Goal: Task Accomplishment & Management: Manage account settings

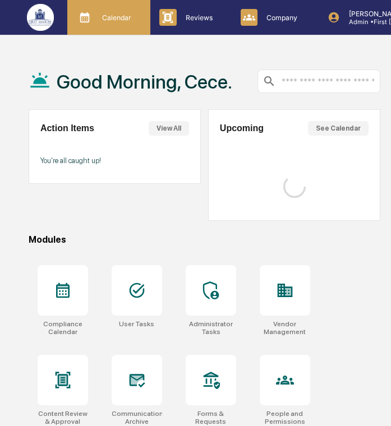
click at [120, 32] on div "Calendar Manage Tasks" at bounding box center [108, 17] width 83 height 35
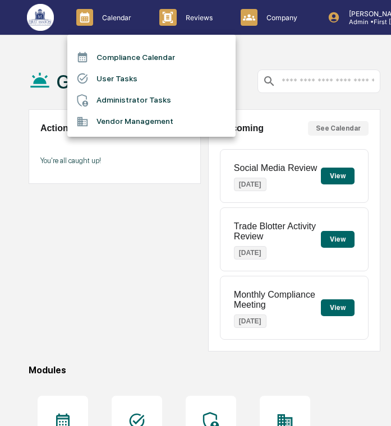
click at [136, 78] on li "User Tasks" at bounding box center [151, 78] width 168 height 21
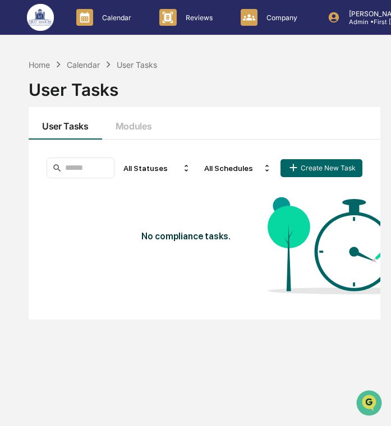
click at [138, 140] on div "All Statuses All Schedules Create New Task No compliance tasks." at bounding box center [205, 230] width 352 height 180
click at [139, 132] on button "Modules" at bounding box center [133, 123] width 63 height 33
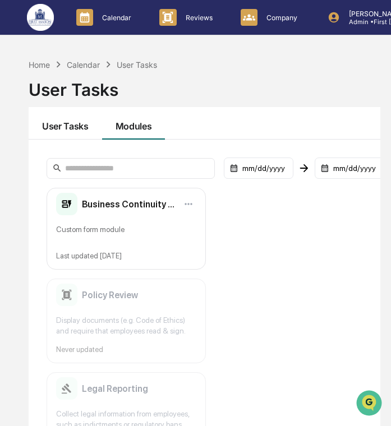
click at [68, 137] on button "User Tasks" at bounding box center [66, 123] width 74 height 33
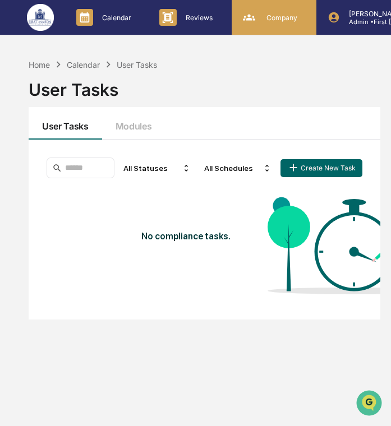
click at [283, 25] on div "Company People, Data, Settings" at bounding box center [273, 17] width 74 height 17
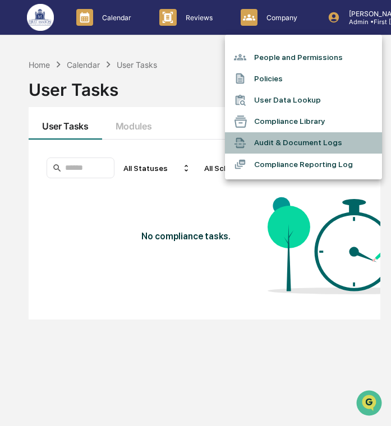
click at [284, 144] on li "Audit & Document Logs" at bounding box center [303, 142] width 157 height 21
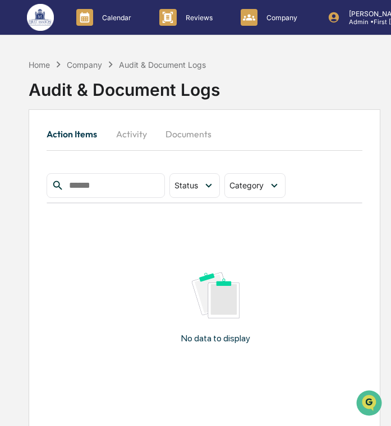
click at [144, 132] on button "Activity" at bounding box center [131, 134] width 50 height 27
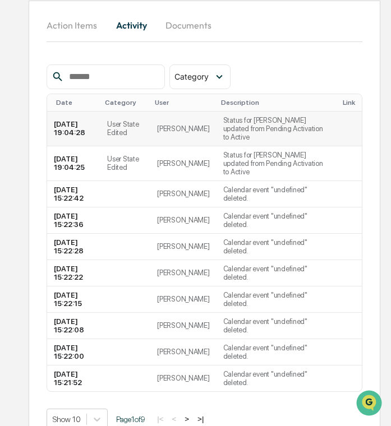
scroll to position [123, 0]
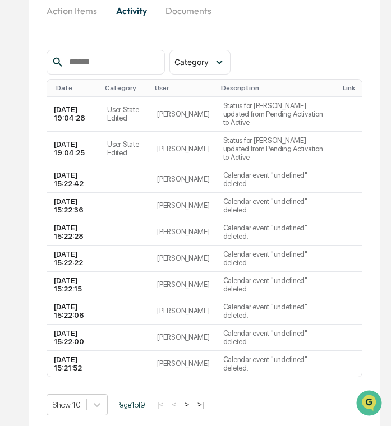
click at [192, 401] on button ">" at bounding box center [186, 405] width 11 height 10
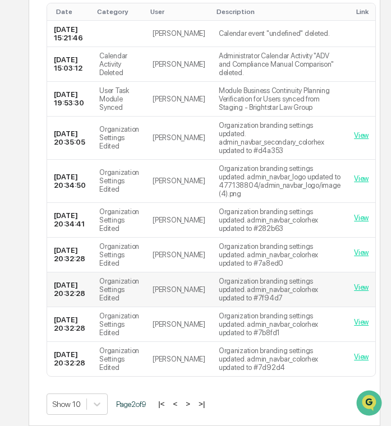
scroll to position [216, 0]
click at [194, 400] on button ">" at bounding box center [187, 404] width 11 height 10
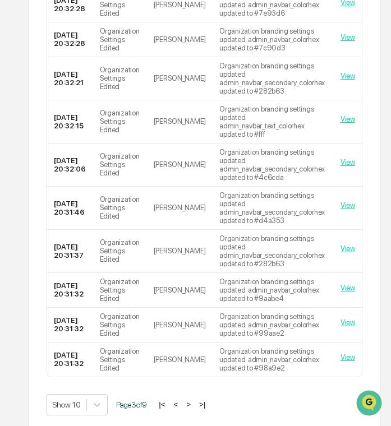
click at [194, 402] on button ">" at bounding box center [188, 405] width 11 height 10
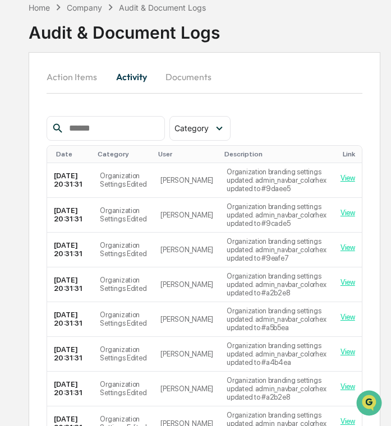
scroll to position [0, 0]
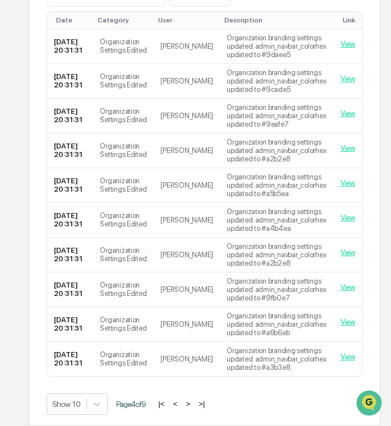
click at [194, 406] on button ">" at bounding box center [187, 404] width 11 height 10
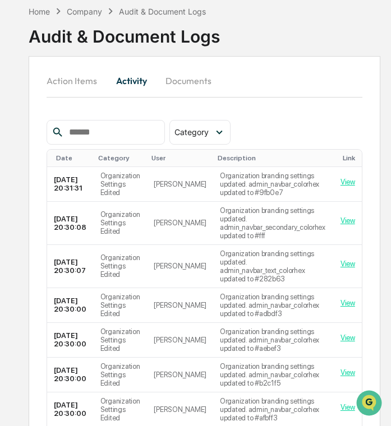
scroll to position [208, 0]
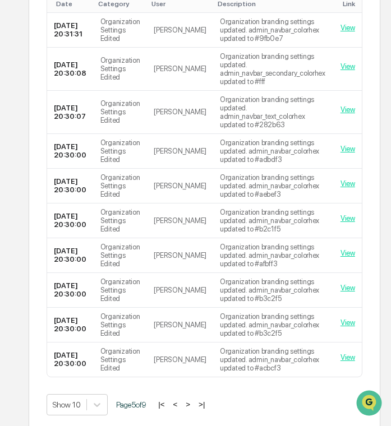
click at [194, 403] on button ">" at bounding box center [187, 405] width 11 height 10
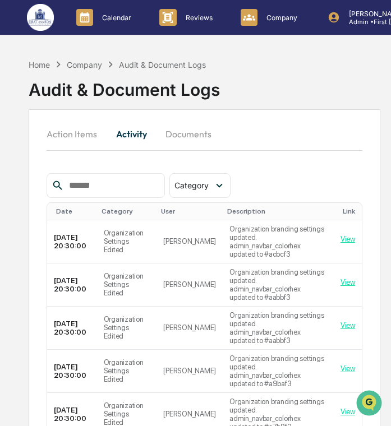
scroll to position [258, 0]
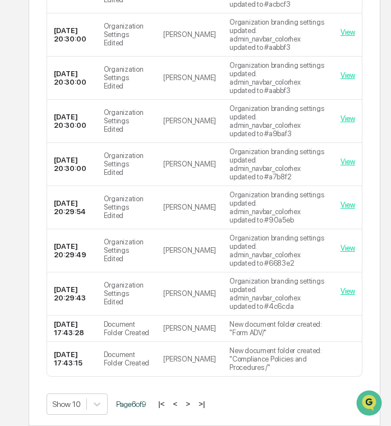
click at [194, 405] on button ">" at bounding box center [187, 404] width 11 height 10
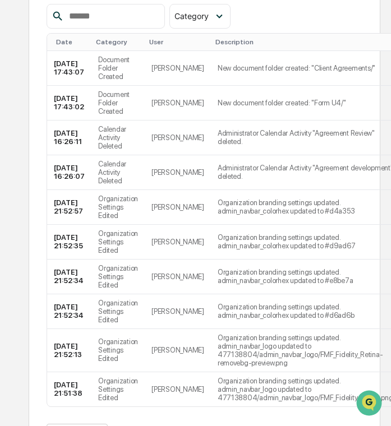
scroll to position [167, 0]
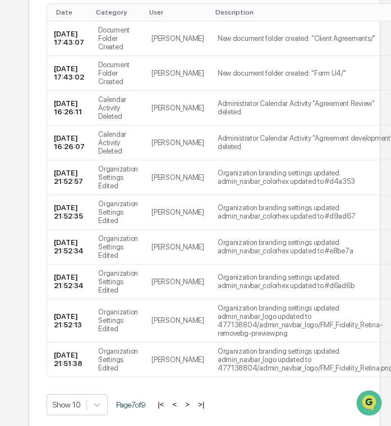
click at [193, 405] on button ">" at bounding box center [187, 405] width 11 height 10
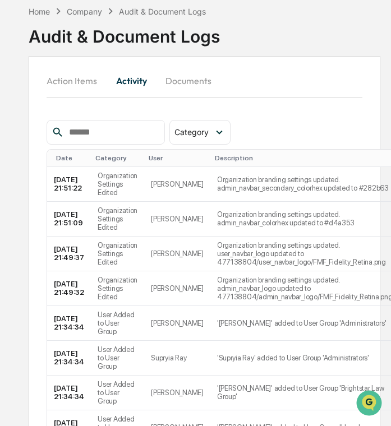
scroll to position [191, 0]
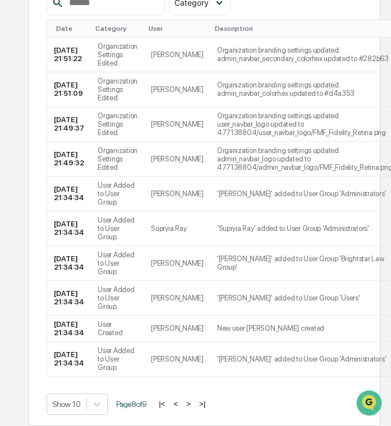
click at [194, 402] on button ">" at bounding box center [188, 404] width 11 height 10
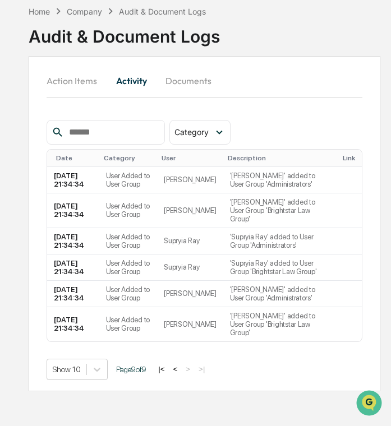
click at [181, 365] on button "<" at bounding box center [175, 370] width 11 height 10
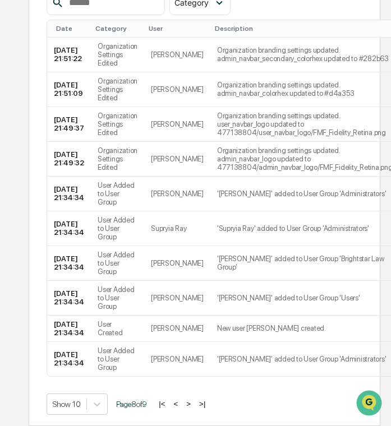
scroll to position [191, 0]
click at [182, 406] on button "<" at bounding box center [176, 404] width 11 height 10
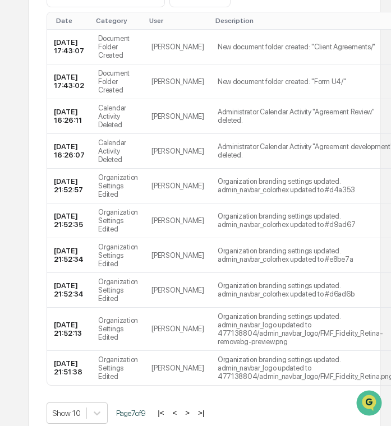
click at [181, 412] on button "<" at bounding box center [174, 413] width 11 height 10
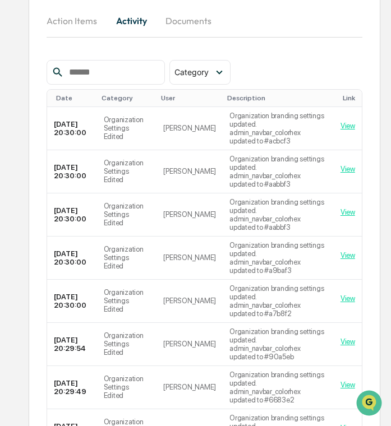
scroll to position [258, 0]
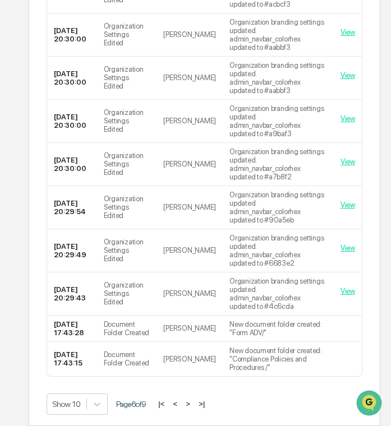
click at [181, 404] on button "<" at bounding box center [175, 404] width 11 height 10
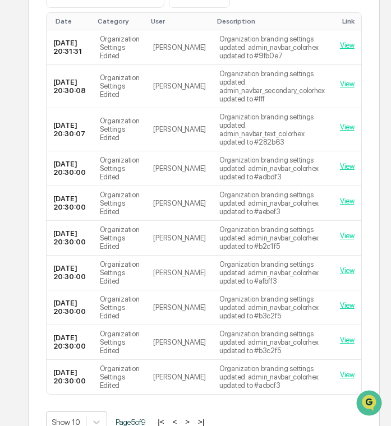
scroll to position [195, 1]
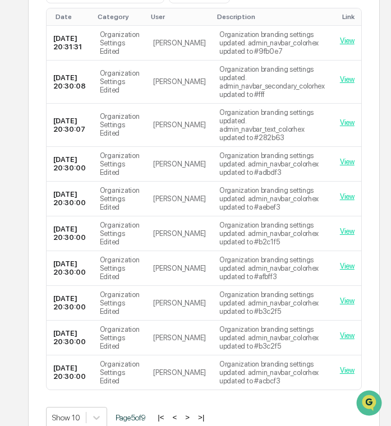
click at [186, 413] on div "|< < > >|" at bounding box center [180, 418] width 53 height 10
click at [181, 416] on button "<" at bounding box center [174, 418] width 11 height 10
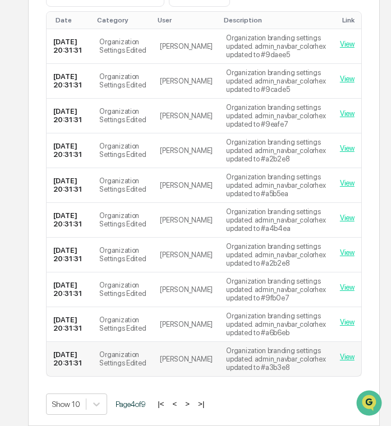
scroll to position [275, 1]
click at [181, 407] on button "<" at bounding box center [174, 404] width 11 height 10
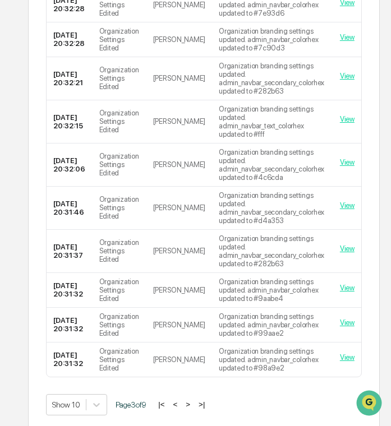
click at [181, 404] on button "<" at bounding box center [175, 405] width 11 height 10
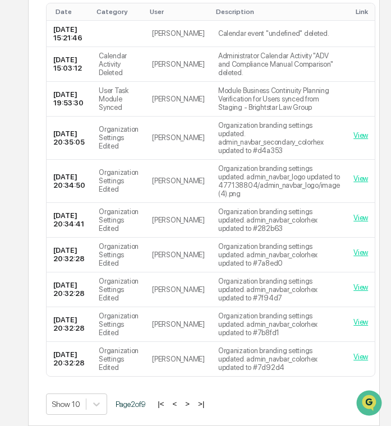
click at [181, 405] on button "<" at bounding box center [174, 404] width 11 height 10
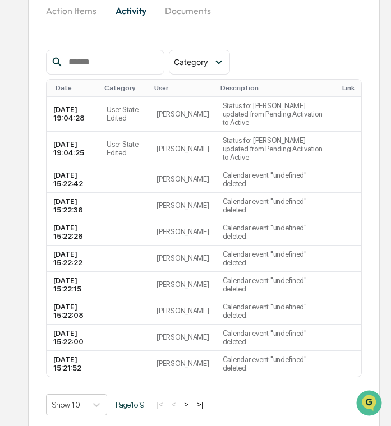
scroll to position [0, 1]
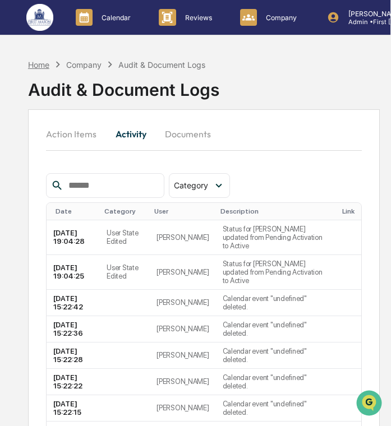
click at [42, 61] on div "Home" at bounding box center [38, 65] width 21 height 10
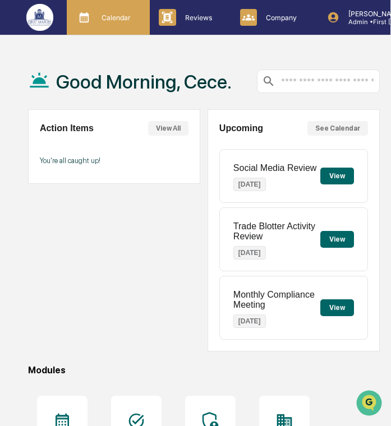
click at [116, 26] on div "Calendar Manage Tasks" at bounding box center [108, 17] width 83 height 35
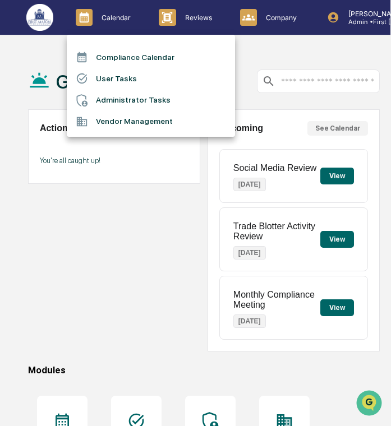
click at [148, 104] on li "Administrator Tasks" at bounding box center [151, 100] width 168 height 21
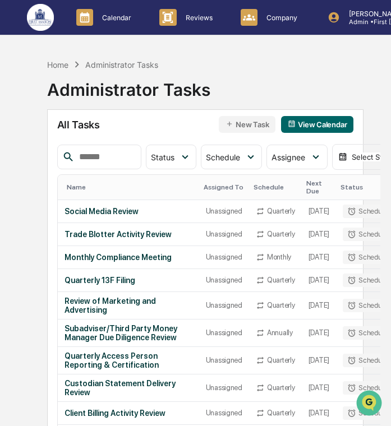
click at [100, 153] on input "text" at bounding box center [106, 157] width 62 height 15
type input "**********"
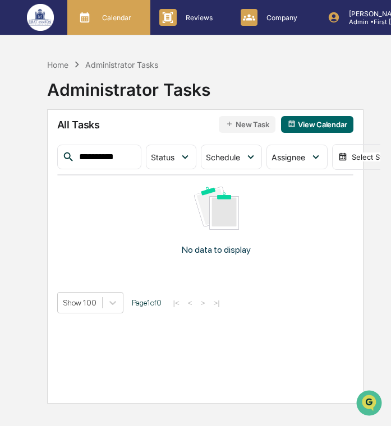
click at [118, 21] on p "Calendar" at bounding box center [115, 17] width 44 height 8
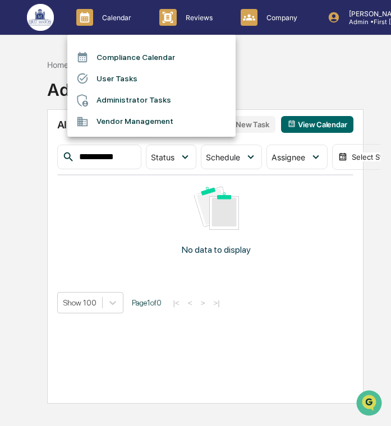
click at [106, 74] on li "User Tasks" at bounding box center [151, 78] width 168 height 21
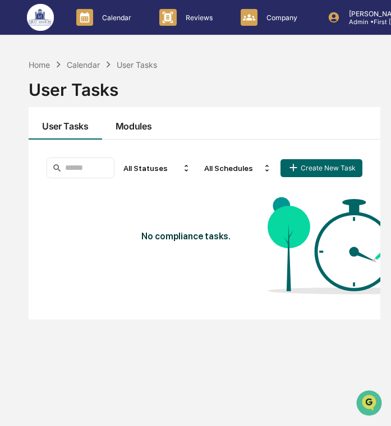
click at [132, 122] on button "Modules" at bounding box center [133, 123] width 63 height 33
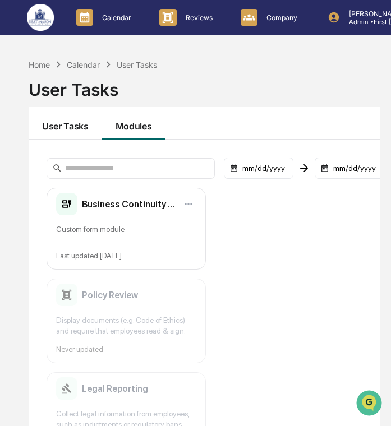
click at [74, 128] on button "User Tasks" at bounding box center [66, 123] width 74 height 33
